Goal: Task Accomplishment & Management: Use online tool/utility

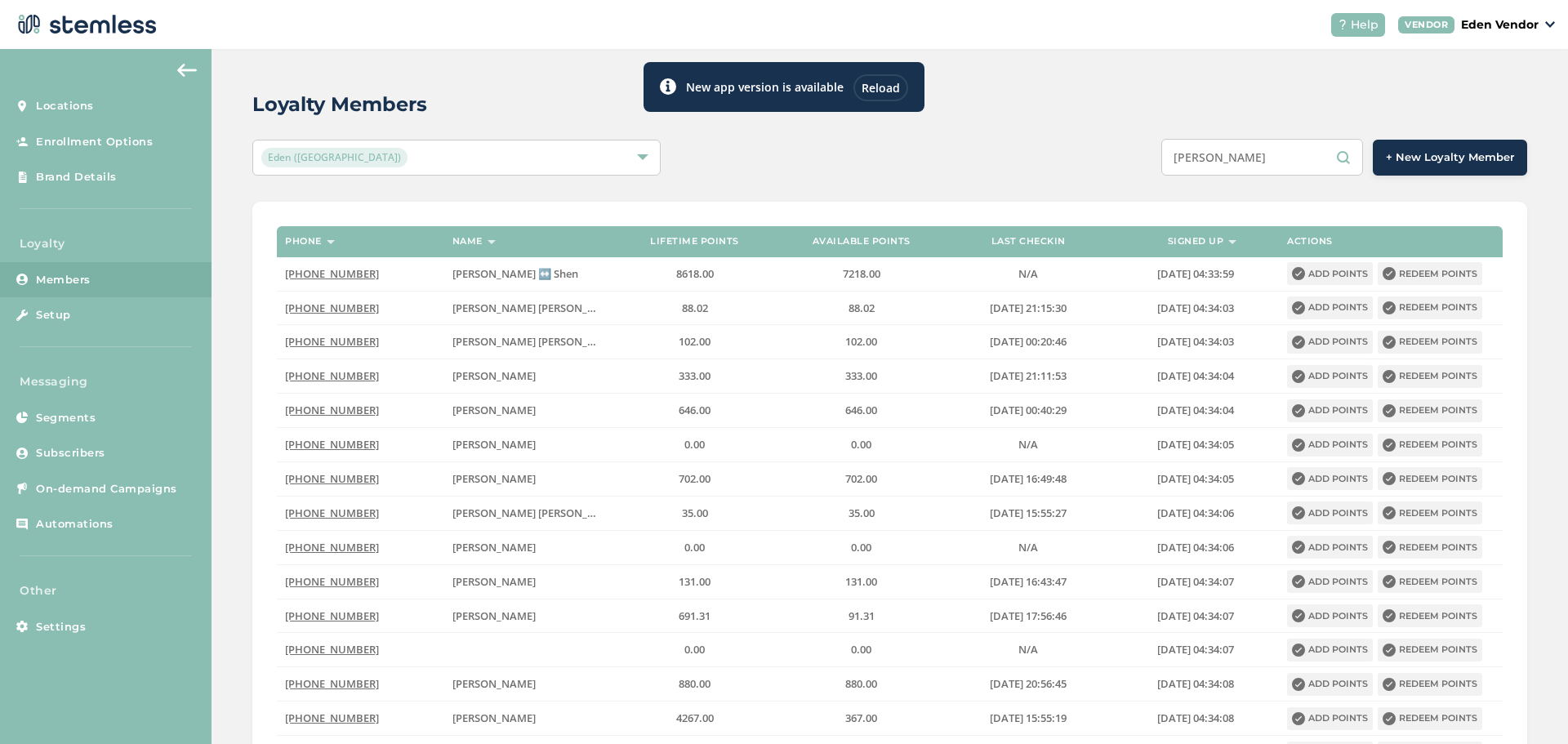
click at [1248, 162] on input "[PERSON_NAME]" at bounding box center [1262, 157] width 202 height 37
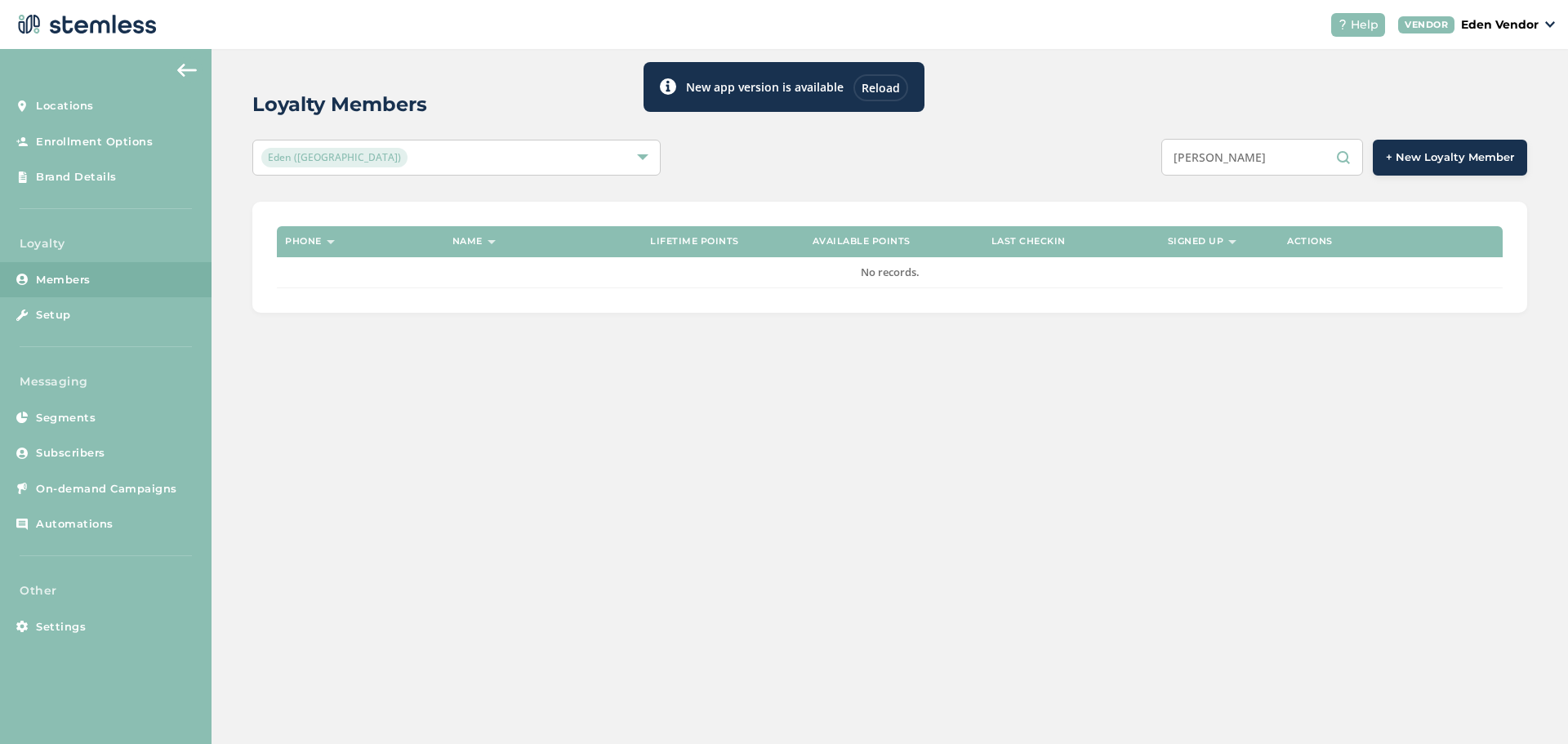
drag, startPoint x: 1239, startPoint y: 159, endPoint x: 1213, endPoint y: 161, distance: 26.1
click at [1213, 161] on input "[PERSON_NAME]" at bounding box center [1262, 157] width 202 height 37
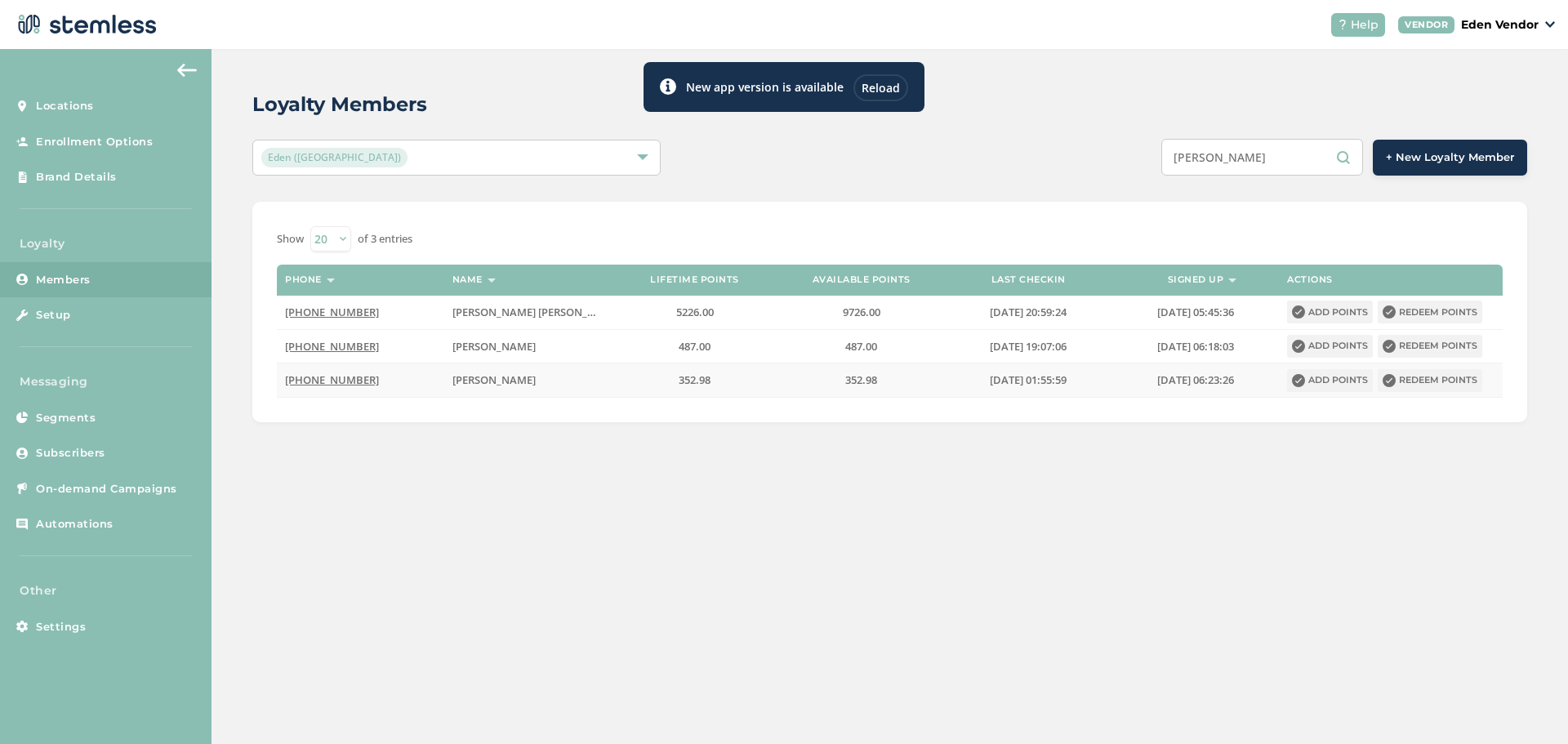
type input "[PERSON_NAME]"
click at [1429, 388] on button "Redeem points" at bounding box center [1430, 381] width 105 height 23
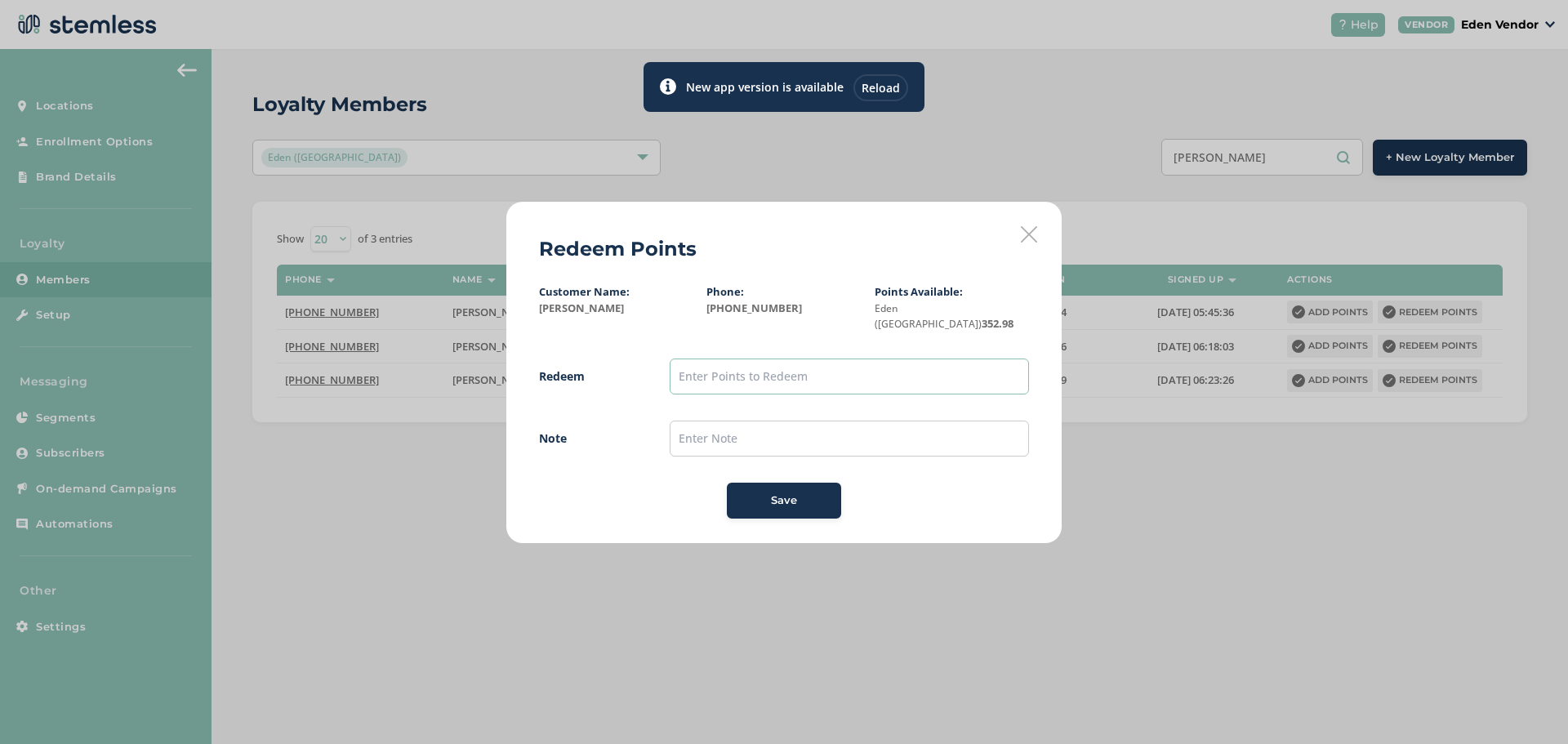
click at [829, 361] on input "text" at bounding box center [849, 376] width 359 height 36
type input "300"
click at [807, 492] on div "Save" at bounding box center [784, 500] width 88 height 16
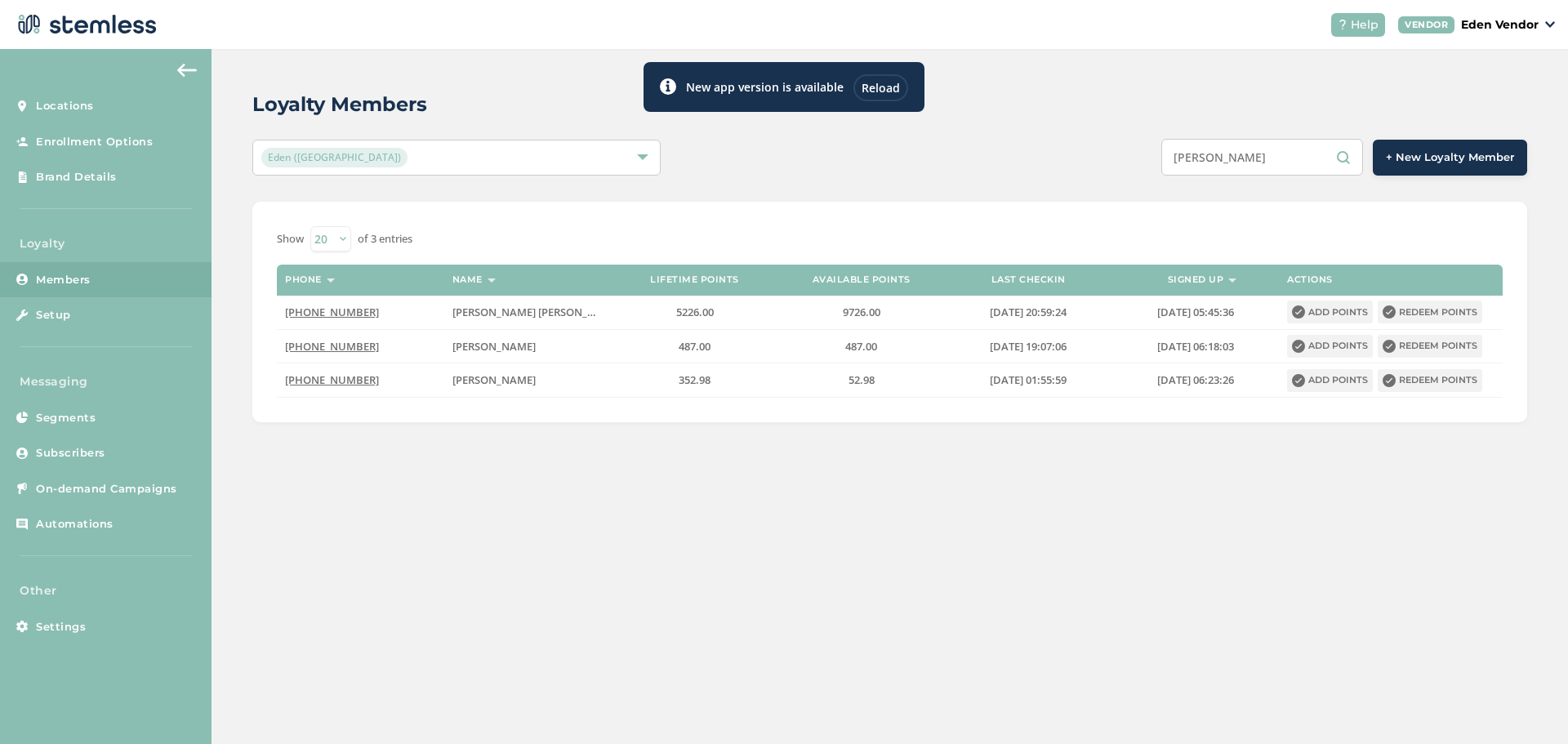
click at [883, 92] on div "Reload" at bounding box center [880, 87] width 55 height 27
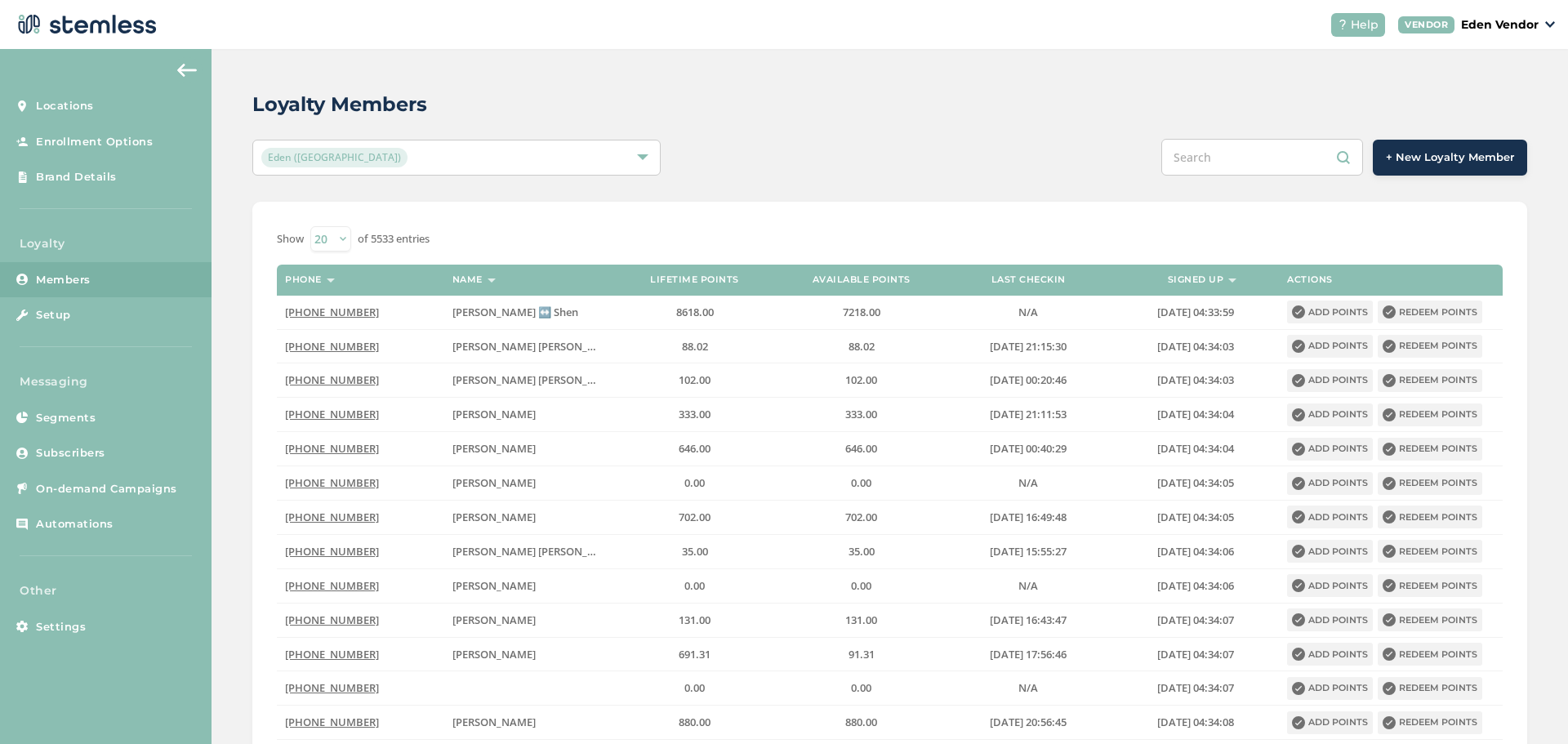
click at [1254, 161] on input "text" at bounding box center [1262, 157] width 202 height 37
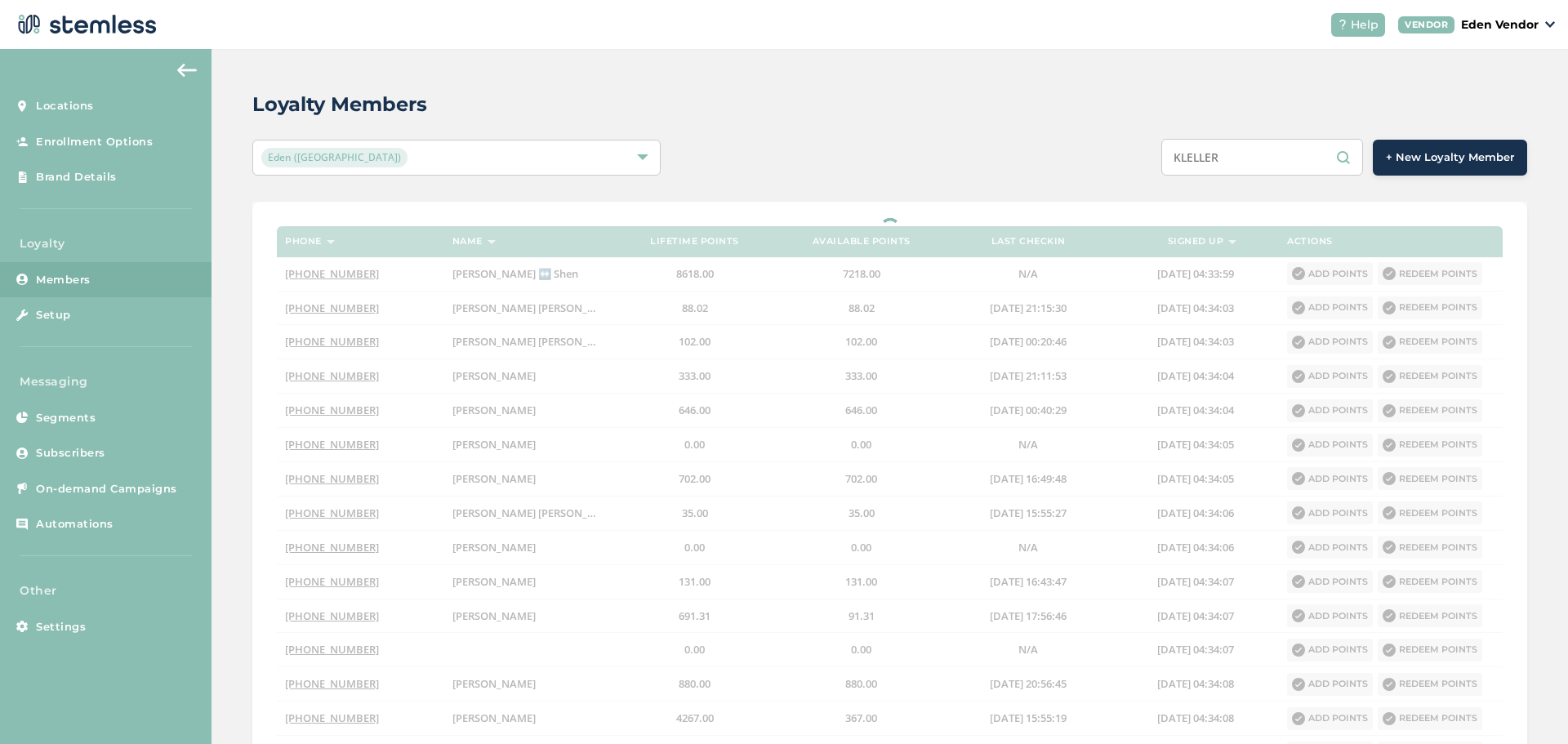
click at [1186, 167] on input "KLELLER" at bounding box center [1262, 157] width 202 height 37
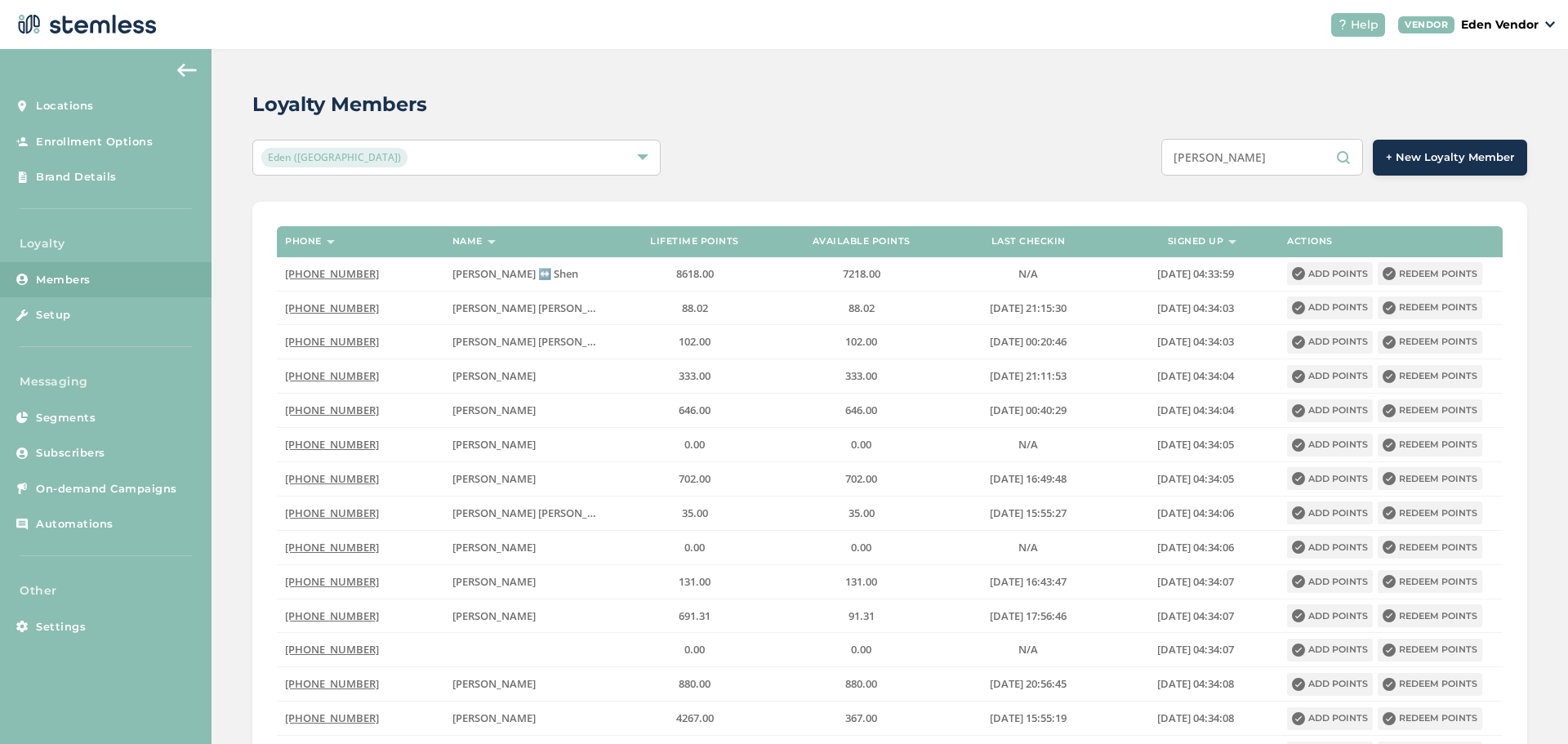
type input "KELLER"
click at [997, 136] on div "Loyalty Members Eden (Okmulgee) KELLER + New Loyalty Member Phone Name Lifetime…" at bounding box center [890, 528] width 1357 height 957
